Goal: Information Seeking & Learning: Get advice/opinions

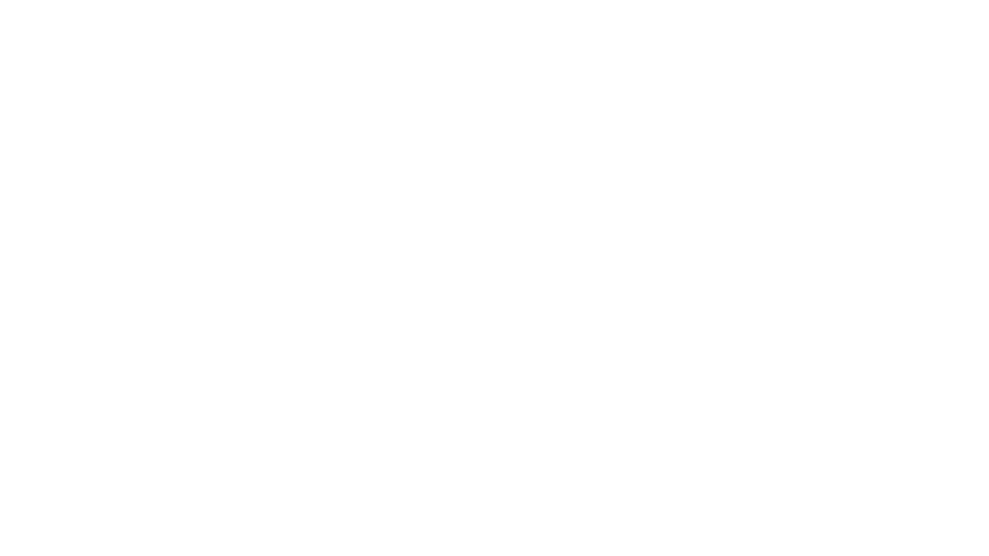
select select "******"
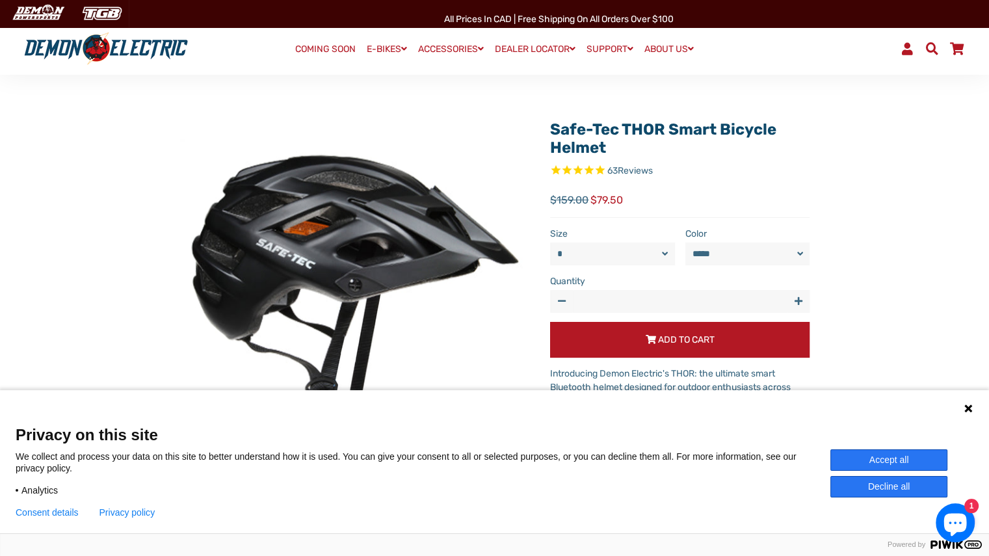
scroll to position [65, 0]
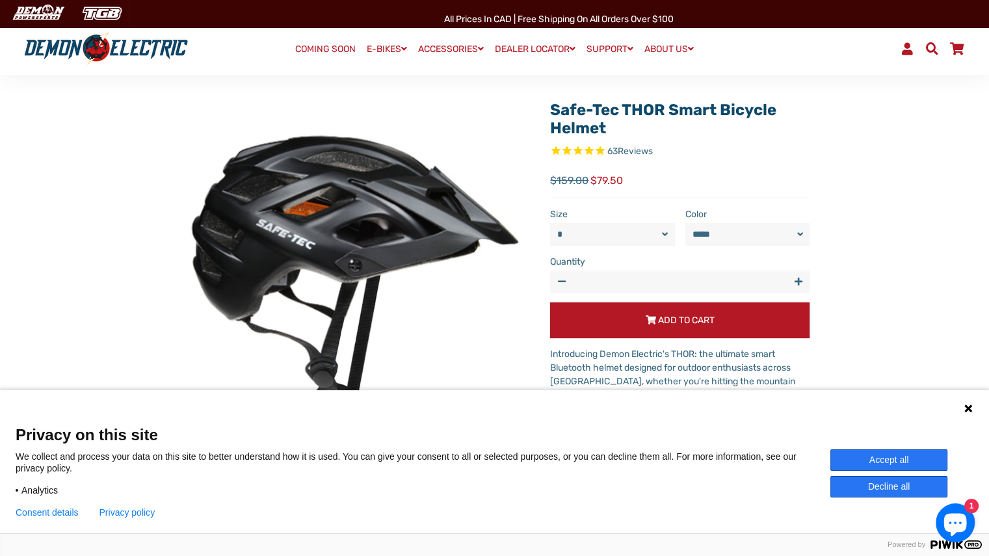
click at [841, 496] on button "Decline all" at bounding box center [888, 486] width 117 height 21
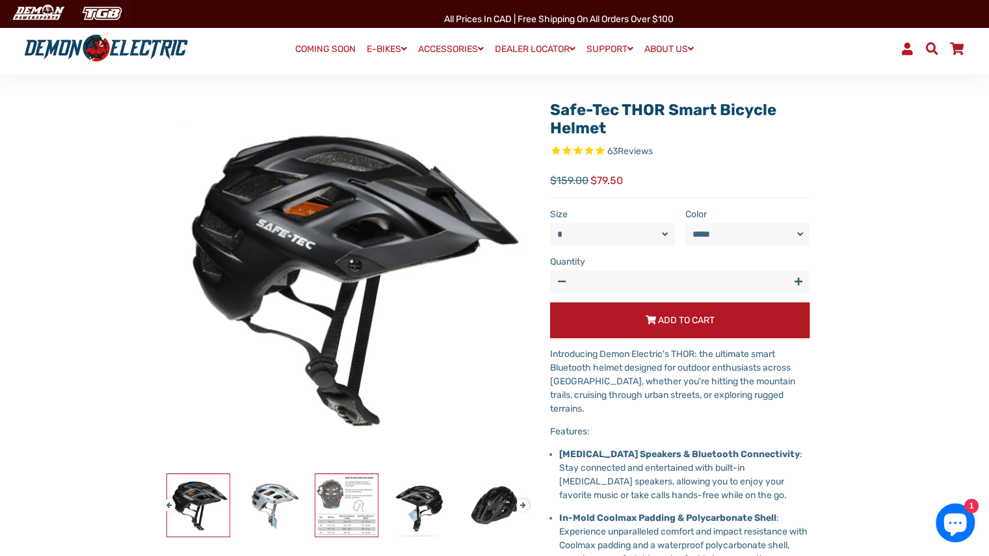
click at [363, 505] on img at bounding box center [346, 505] width 62 height 62
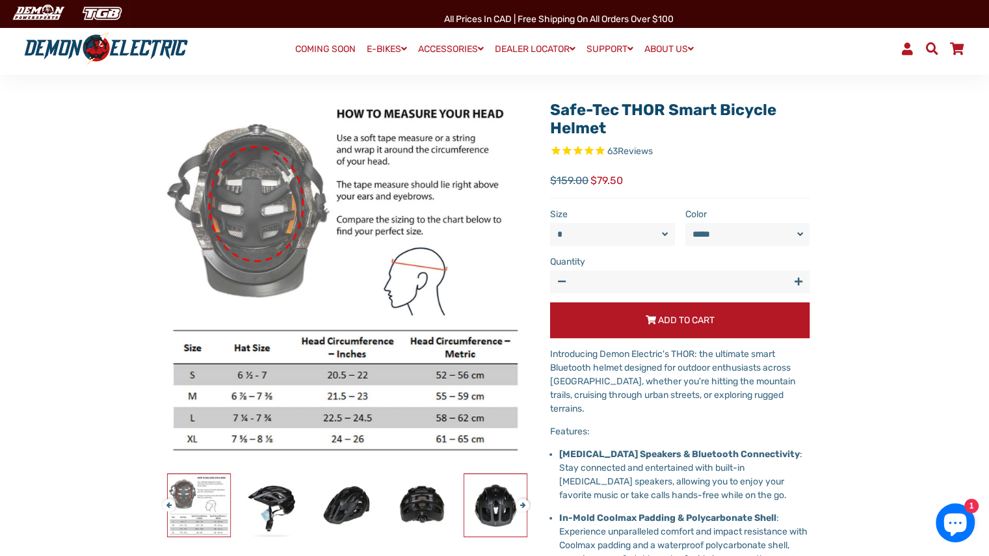
click at [486, 517] on img at bounding box center [495, 505] width 62 height 62
click at [492, 505] on img at bounding box center [495, 505] width 62 height 62
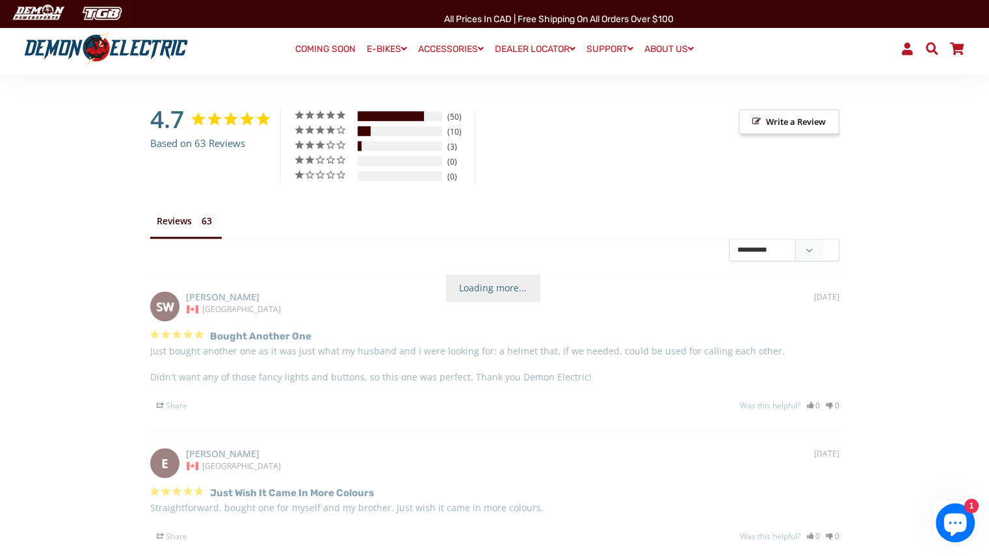
scroll to position [975, 0]
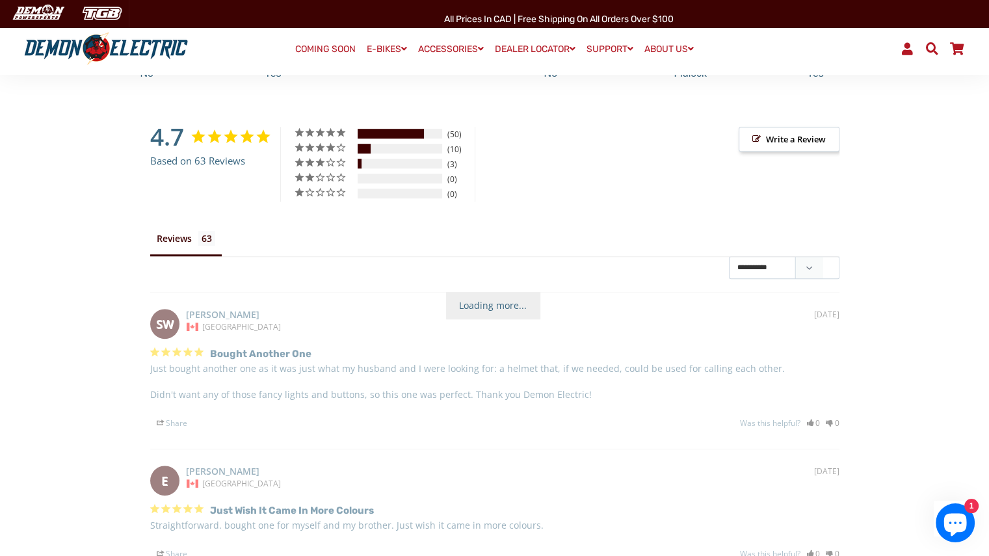
click at [473, 298] on span "Loading more..." at bounding box center [493, 305] width 94 height 27
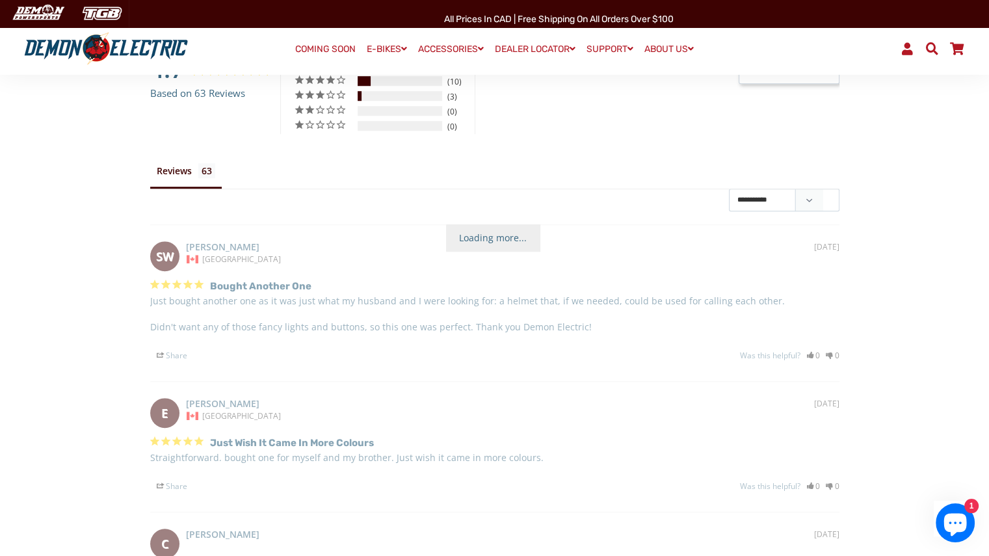
scroll to position [1106, 0]
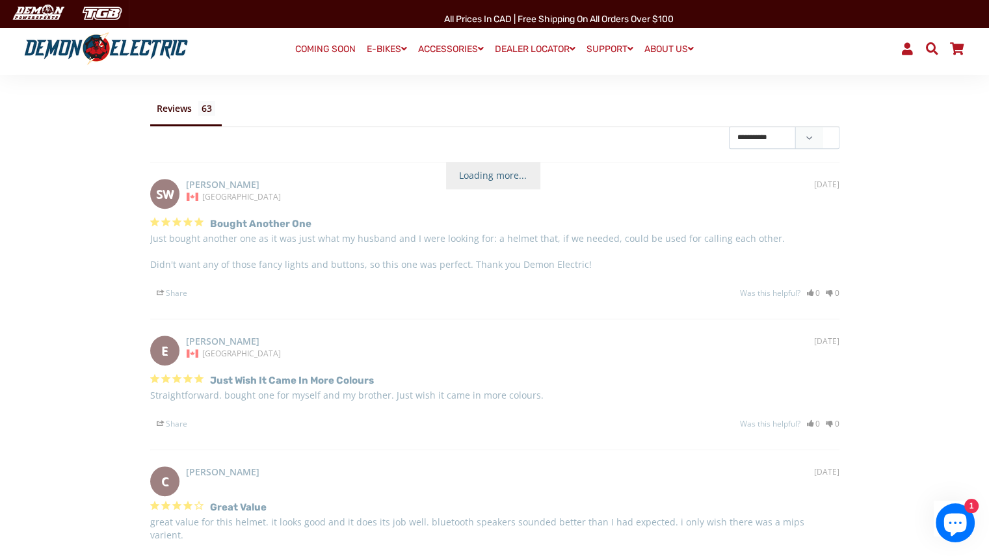
click at [177, 98] on li "Reviews" at bounding box center [186, 112] width 72 height 29
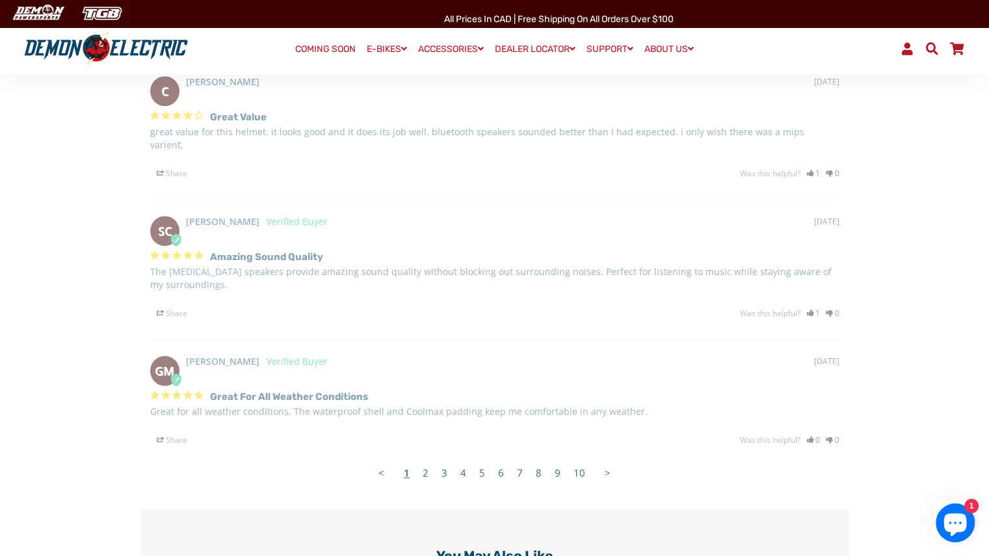
scroll to position [0, 0]
click at [424, 460] on link "2" at bounding box center [425, 473] width 19 height 26
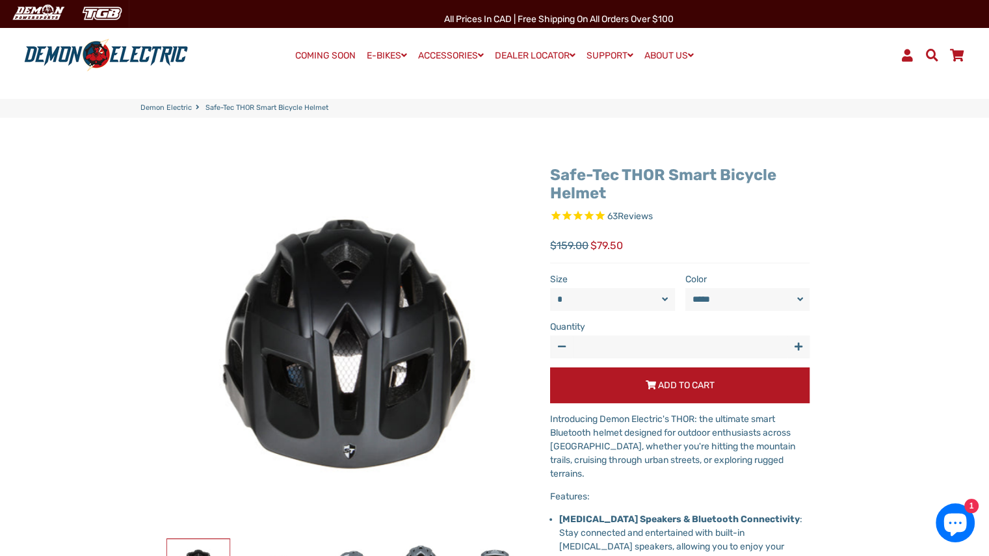
drag, startPoint x: 607, startPoint y: 204, endPoint x: 550, endPoint y: 176, distance: 63.4
click at [550, 176] on h1 "Safe-Tec THOR Smart Bicycle Helmet" at bounding box center [679, 185] width 259 height 38
